Goal: Task Accomplishment & Management: Complete application form

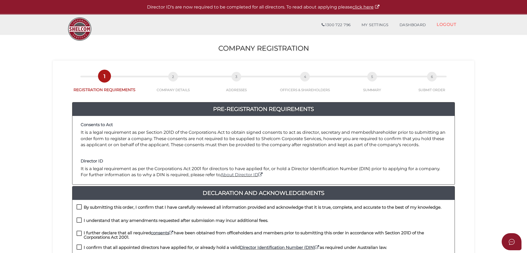
scroll to position [83, 0]
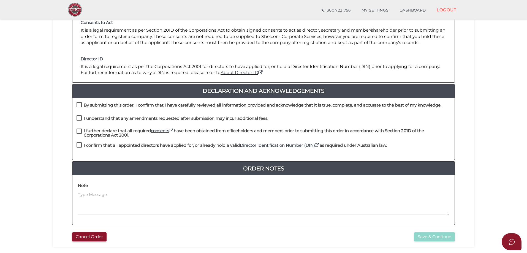
click at [81, 105] on label "By submitting this order, I confirm that I have carefully reviewed all informat…" at bounding box center [258, 106] width 365 height 7
checkbox input "true"
click at [81, 118] on label "I understand that any amendments requested after submission may incur additiona…" at bounding box center [172, 119] width 192 height 7
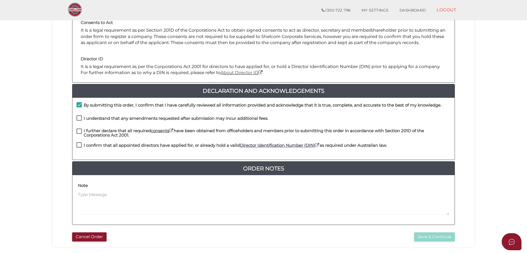
checkbox input "true"
click at [80, 132] on label "I further declare that all required consents have been obtained from officehold…" at bounding box center [263, 131] width 374 height 7
checkbox input "true"
click at [78, 144] on label "I confirm that all appointed directors have applied for, or already hold a vali…" at bounding box center [231, 146] width 310 height 7
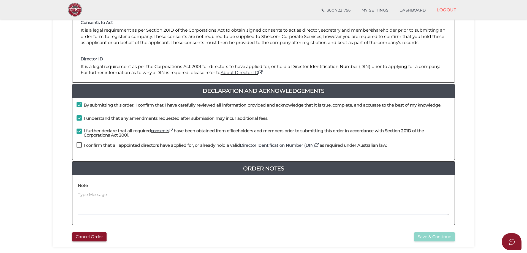
checkbox input "true"
click at [425, 236] on button "Save & Continue" at bounding box center [434, 236] width 41 height 9
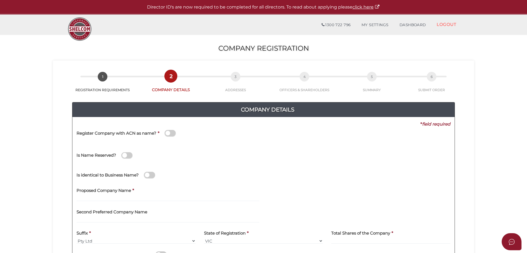
click at [111, 145] on div "Is Name Reserved?" at bounding box center [171, 152] width 191 height 15
drag, startPoint x: 126, startPoint y: 156, endPoint x: 135, endPoint y: 155, distance: 8.8
click at [138, 155] on div "Is Name Reserved?" at bounding box center [171, 152] width 191 height 15
click at [130, 155] on span at bounding box center [126, 155] width 11 height 6
click at [0, 0] on input "checkbox" at bounding box center [0, 0] width 0 height 0
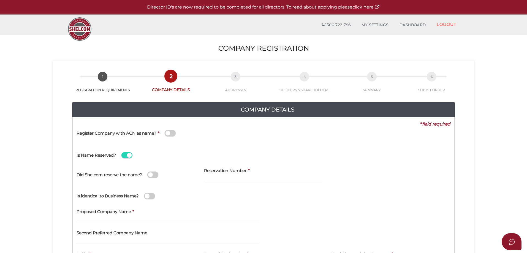
click at [124, 156] on span at bounding box center [126, 155] width 11 height 6
click at [0, 0] on input "checkbox" at bounding box center [0, 0] width 0 height 0
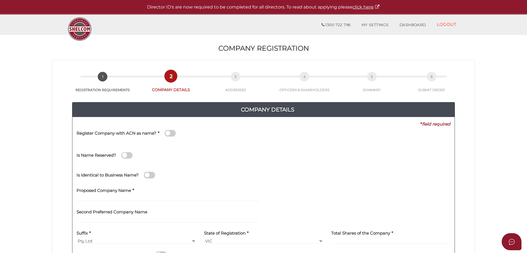
click at [142, 139] on div "Register Company with ACN as name? *" at bounding box center [171, 133] width 191 height 13
click at [279, 132] on div "Register Company with ACN as name? *" at bounding box center [263, 136] width 382 height 18
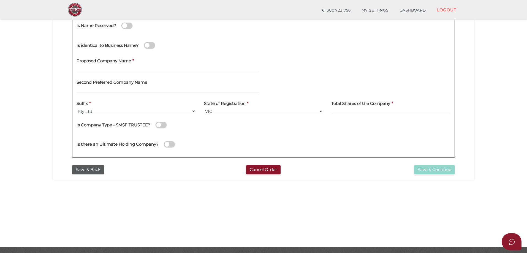
scroll to position [55, 0]
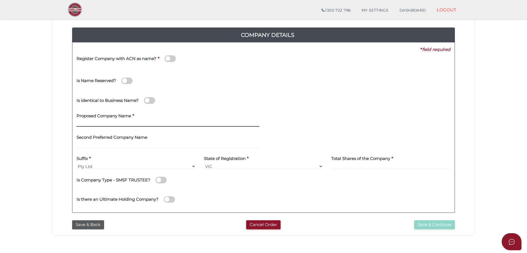
click at [137, 124] on input "text" at bounding box center [167, 124] width 183 height 6
type input "All About Africa"
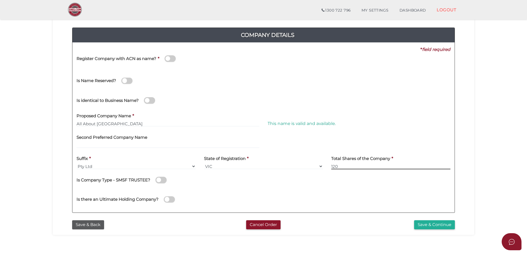
type input "120"
click at [430, 223] on button "Save & Continue" at bounding box center [434, 224] width 41 height 9
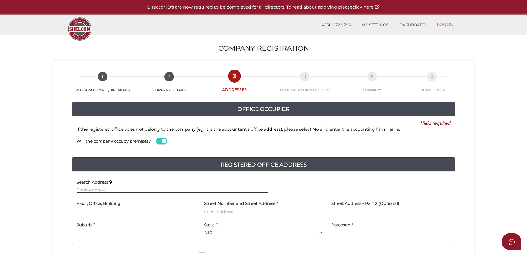
click at [137, 188] on input "text" at bounding box center [171, 190] width 191 height 6
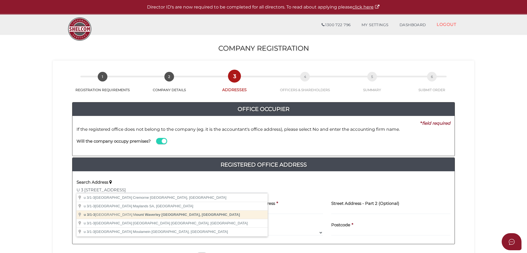
type input "u 3/1-3 Gwynne Street, Mount Waverley VIC, Australia"
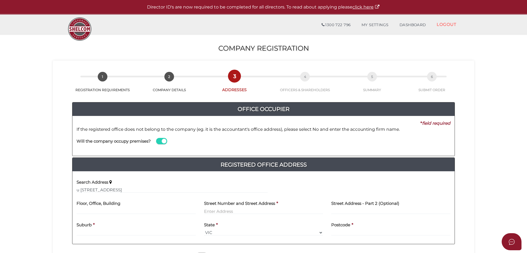
type input "u 3"
type input "1 Gwynne Street"
type input "Mount Waverley"
select select "VIC"
type input "3149"
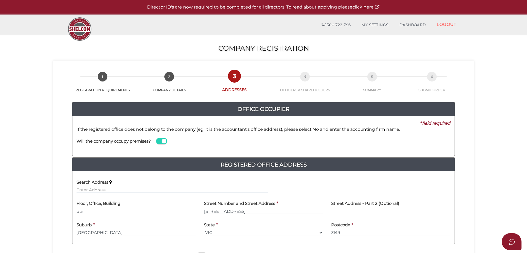
click at [206, 211] on input "1 Gwynne Street" at bounding box center [263, 211] width 119 height 6
type input "1-3 Gwynne Street"
click at [266, 212] on input "1-3 Gwynne Street" at bounding box center [263, 211] width 119 height 6
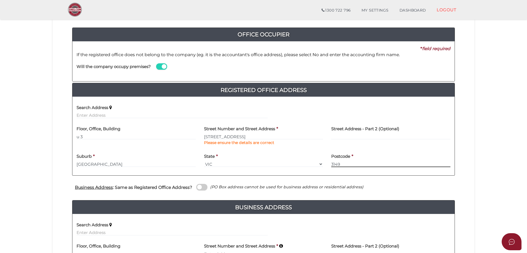
scroll to position [110, 0]
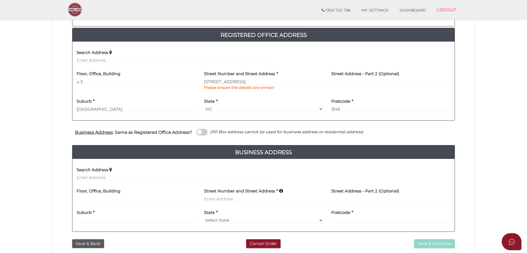
click at [205, 131] on span at bounding box center [201, 132] width 11 height 6
click at [0, 0] on input "checkbox" at bounding box center [0, 0] width 0 height 0
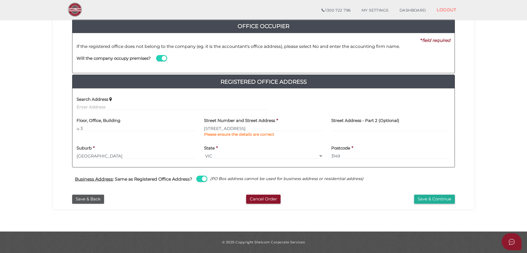
scroll to position [63, 0]
click at [76, 128] on input "u 3" at bounding box center [135, 128] width 119 height 6
type input "U 3"
click at [428, 199] on button "Save & Continue" at bounding box center [434, 199] width 41 height 9
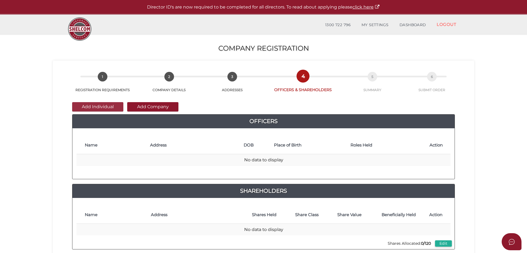
click at [112, 105] on button "Add Individual" at bounding box center [97, 106] width 51 height 9
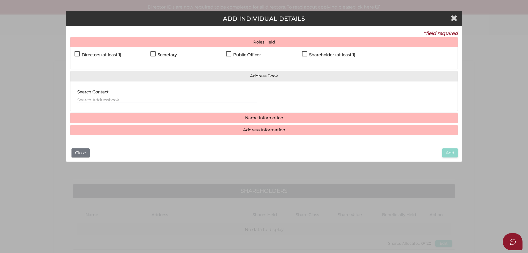
click at [79, 53] on label "Directors (at least 1)" at bounding box center [98, 56] width 47 height 7
checkbox input "true"
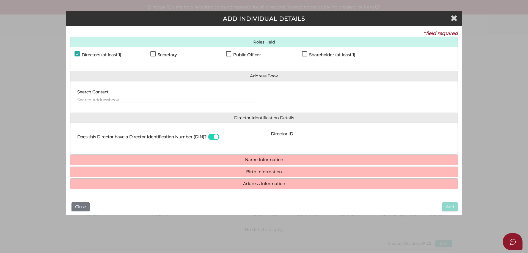
click at [154, 54] on label "Secretary" at bounding box center [164, 56] width 26 height 7
checkbox input "true"
click at [232, 53] on label "Public Officer" at bounding box center [243, 56] width 35 height 7
click at [307, 53] on label "Shareholder (at least 1)" at bounding box center [328, 56] width 53 height 7
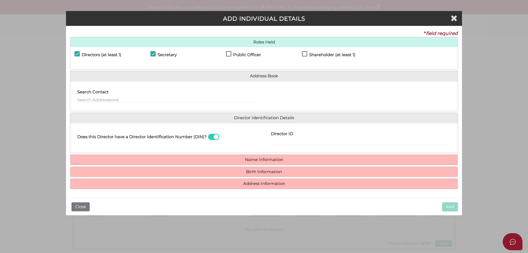
checkbox input "true"
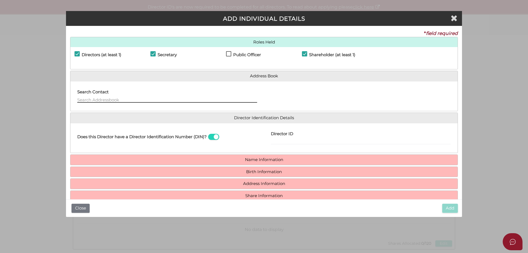
click at [141, 98] on input "text" at bounding box center [167, 100] width 180 height 6
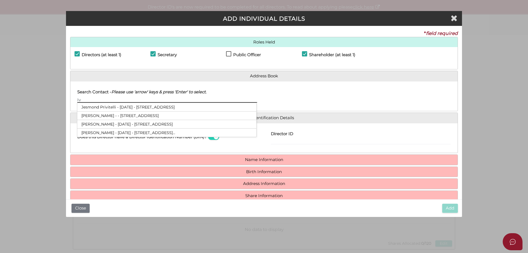
type input "I"
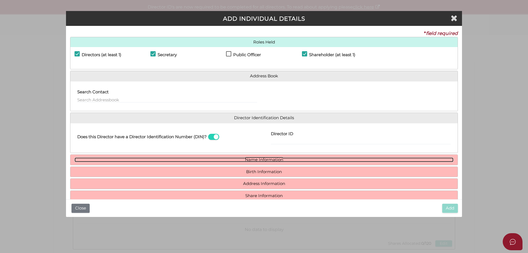
click at [275, 158] on link "Name Information" at bounding box center [264, 159] width 379 height 5
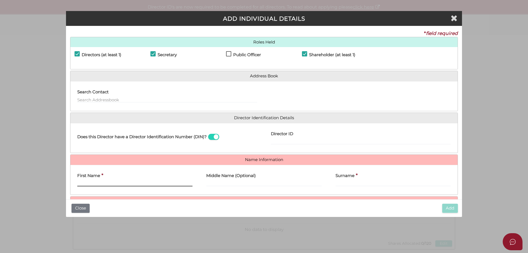
click at [119, 185] on input "First Name" at bounding box center [134, 183] width 115 height 6
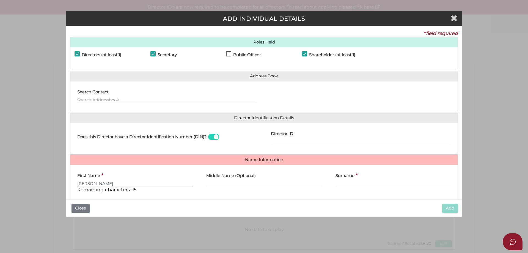
type input "Iwona"
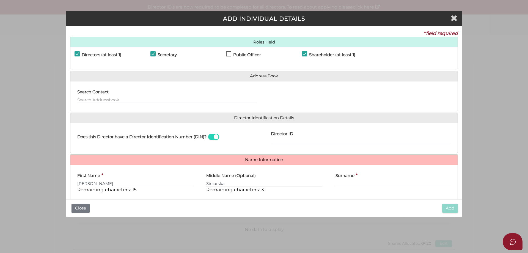
type input "Siniarska"
drag, startPoint x: 234, startPoint y: 183, endPoint x: 206, endPoint y: 183, distance: 28.3
click at [206, 183] on div "Middle Name (Optional) Siniarska Remaining characters: 31" at bounding box center [263, 183] width 129 height 28
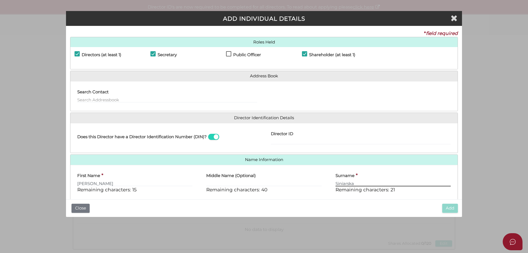
type input "Siniarska"
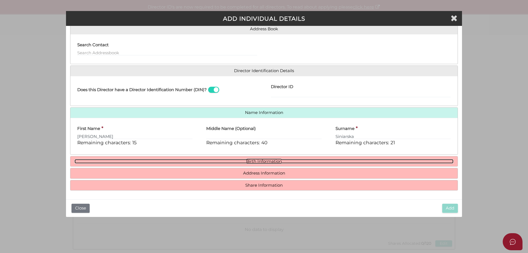
click at [269, 162] on link "Birth Information" at bounding box center [264, 161] width 379 height 5
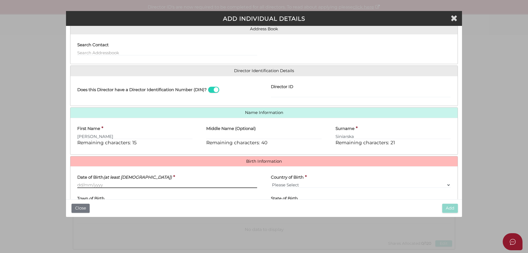
click at [119, 185] on input "Date of Birth (at least 18 years old)" at bounding box center [167, 185] width 180 height 6
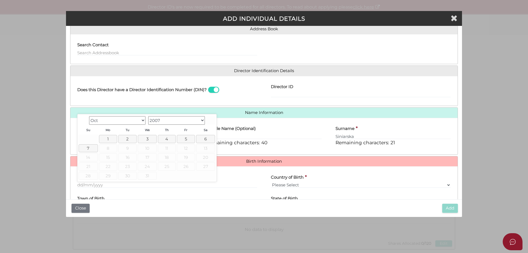
click at [168, 120] on select "1900 1901 1902 1903 1904 1905 1906 1907 1908 1909 1910 1911 1912 1913 1914 1915…" at bounding box center [176, 120] width 57 height 9
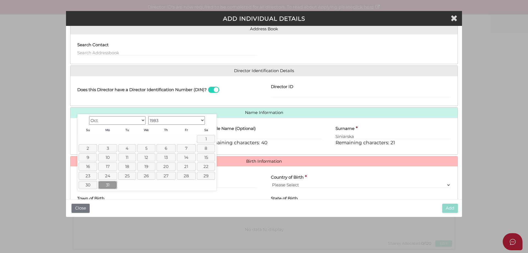
click at [108, 185] on link "31" at bounding box center [107, 185] width 19 height 8
type input "31/10/1983"
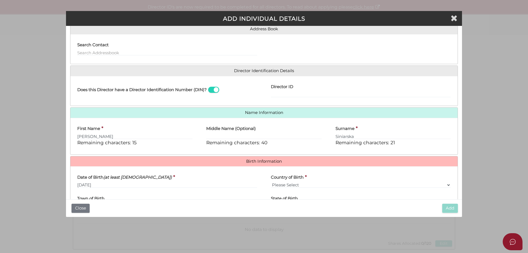
scroll to position [75, 0]
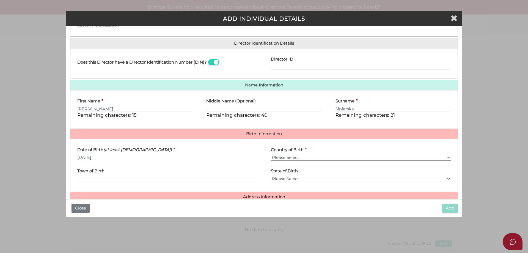
click at [311, 156] on select "Please Select v Australia Afghanistan Albania Algeria American Samoa Andorra An…" at bounding box center [361, 157] width 180 height 6
select select "[GEOGRAPHIC_DATA]"
click at [271, 154] on select "Please Select v Australia Afghanistan Albania Algeria American Samoa Andorra An…" at bounding box center [361, 157] width 180 height 6
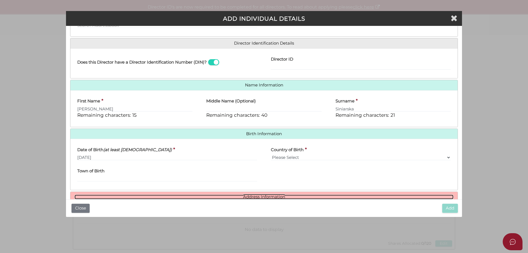
click at [263, 197] on link "Address Information" at bounding box center [264, 197] width 379 height 5
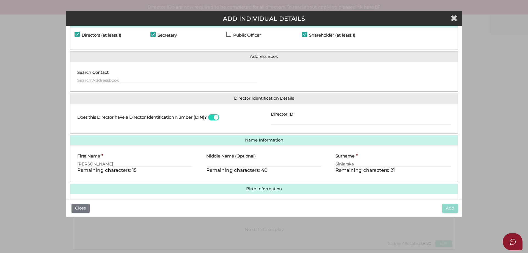
scroll to position [0, 0]
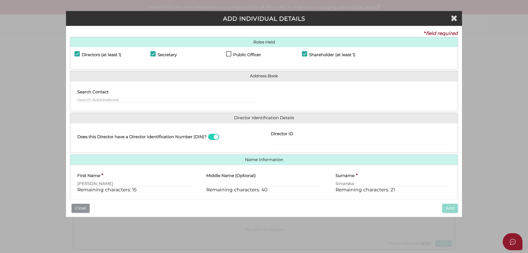
click at [82, 209] on button "Close" at bounding box center [81, 208] width 18 height 9
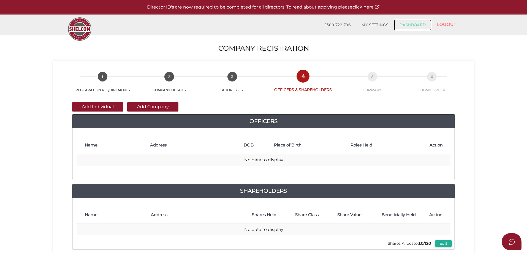
click at [407, 27] on link "DASHBOARD" at bounding box center [412, 25] width 37 height 11
